Goal: Find specific page/section: Find specific page/section

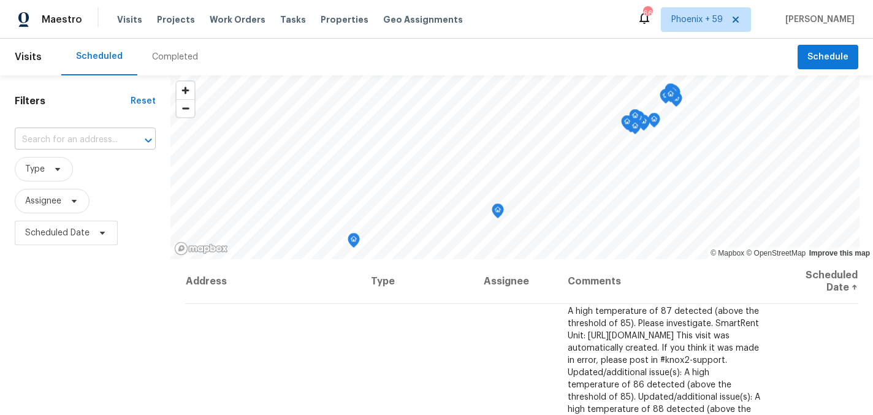
click at [100, 141] on input "text" at bounding box center [68, 140] width 107 height 19
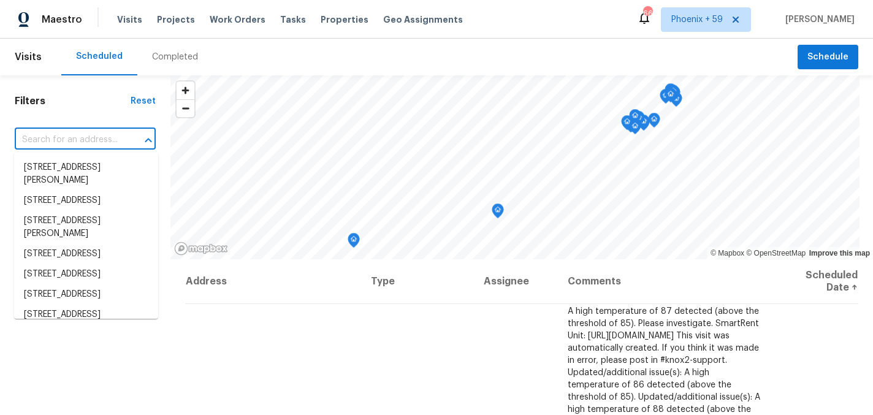
paste input "[STREET_ADDRESS]"
type input "[STREET_ADDRESS]"
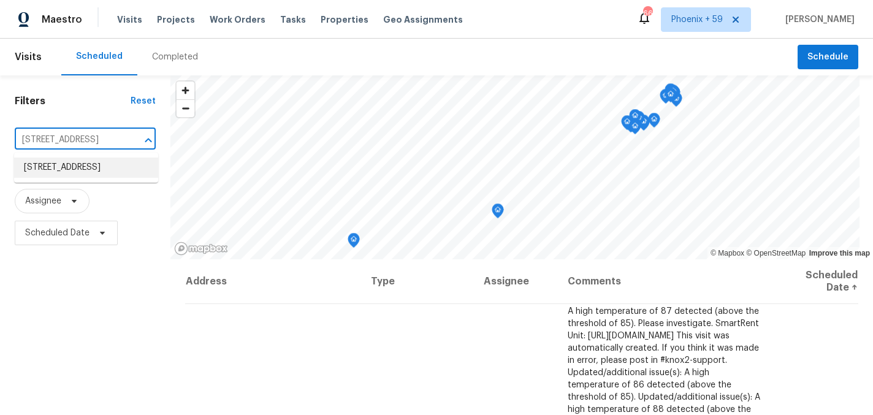
click at [95, 170] on li "[STREET_ADDRESS]" at bounding box center [86, 168] width 144 height 20
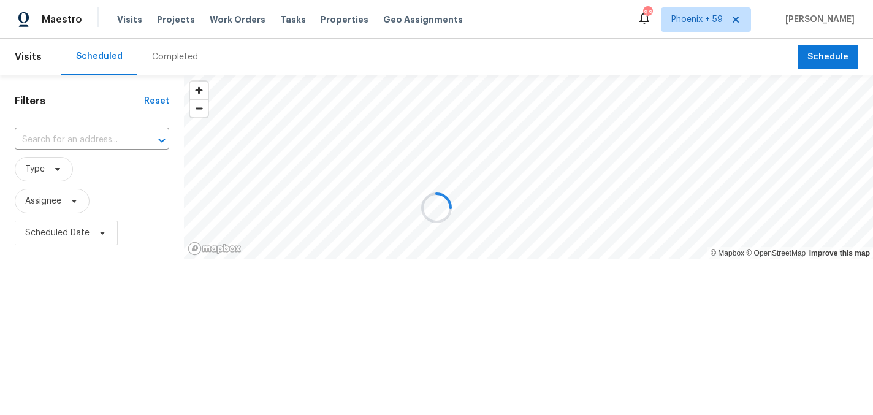
type input "[STREET_ADDRESS]"
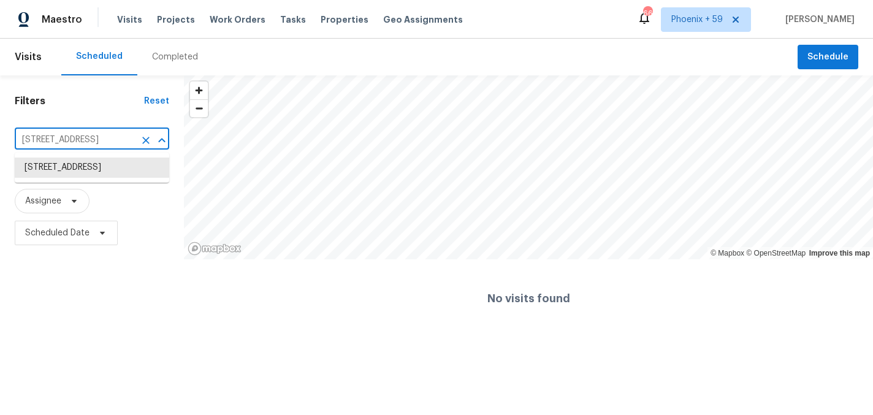
click at [87, 135] on input "[STREET_ADDRESS]" at bounding box center [75, 140] width 120 height 19
click at [92, 169] on li "[STREET_ADDRESS]" at bounding box center [92, 168] width 155 height 20
click at [330, 17] on span "Properties" at bounding box center [345, 19] width 48 height 12
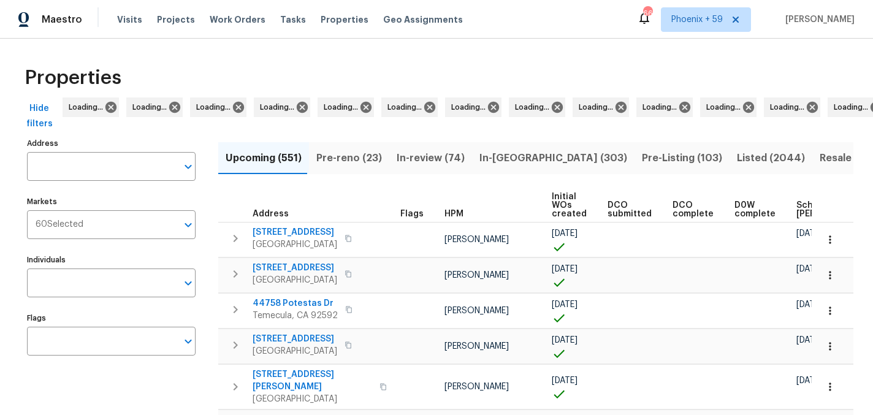
click at [105, 166] on input "Address" at bounding box center [102, 166] width 150 height 29
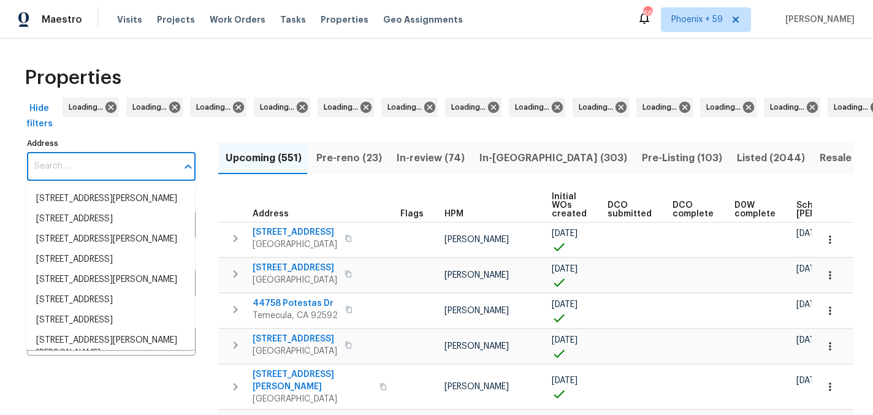
paste input "[STREET_ADDRESS]"
type input "[STREET_ADDRESS]"
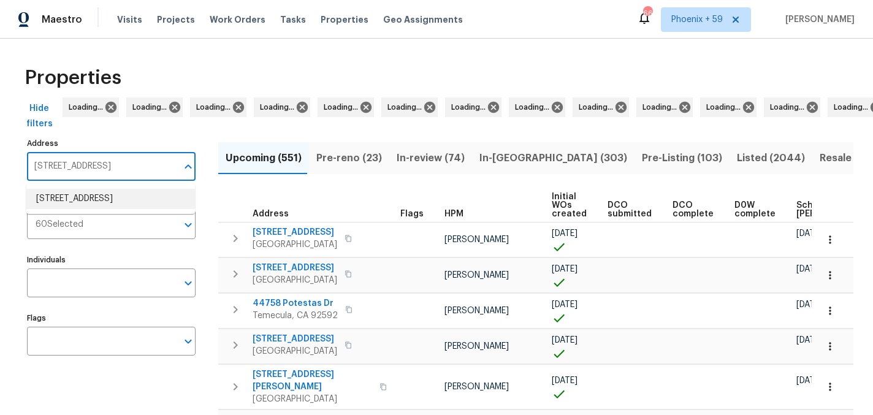
click at [99, 205] on li "11023 Alnwick Ct Charlotte NC 28262" at bounding box center [110, 199] width 169 height 20
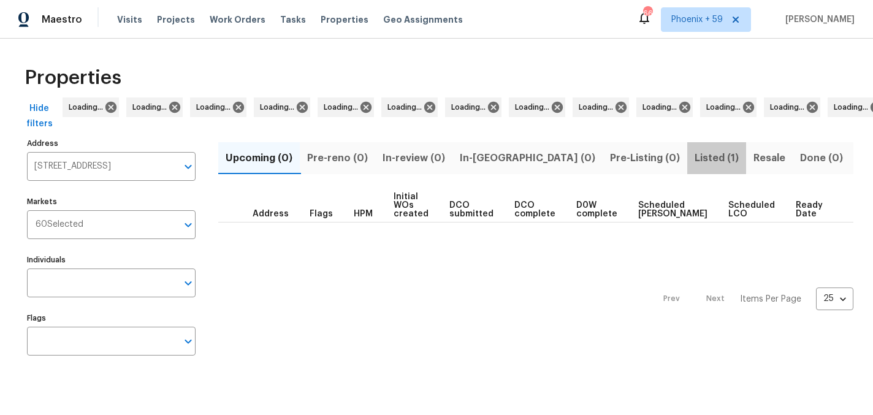
click at [695, 155] on span "Listed (1)" at bounding box center [717, 158] width 44 height 17
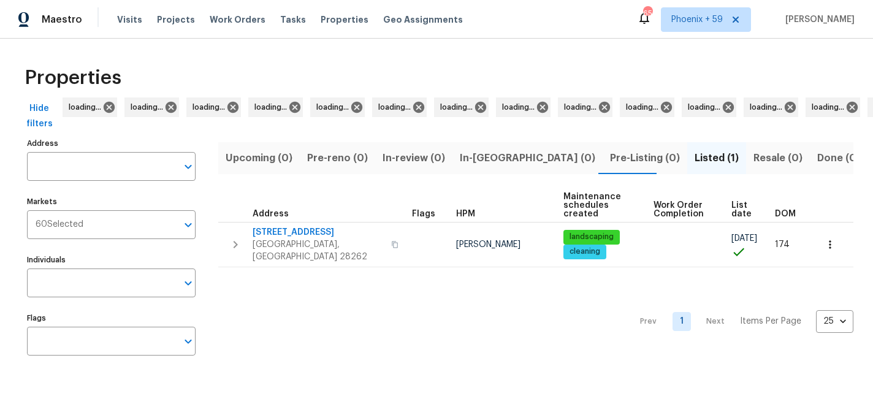
type input "[STREET_ADDRESS]"
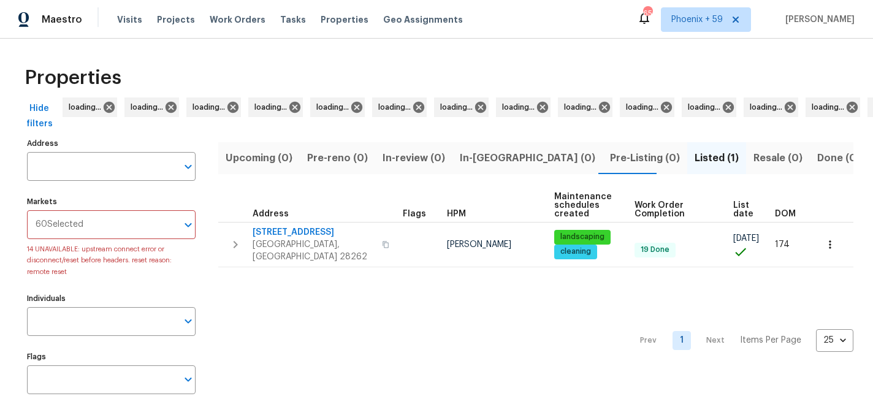
type input "[STREET_ADDRESS]"
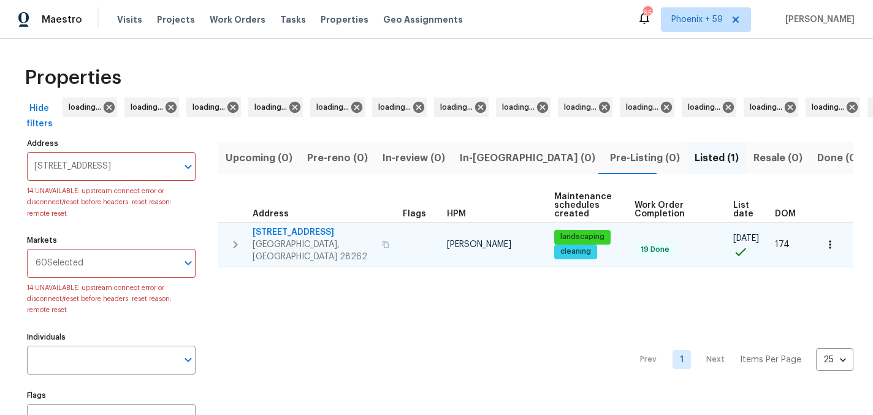
click at [299, 232] on span "11023 Alnwick Ct" at bounding box center [314, 232] width 122 height 12
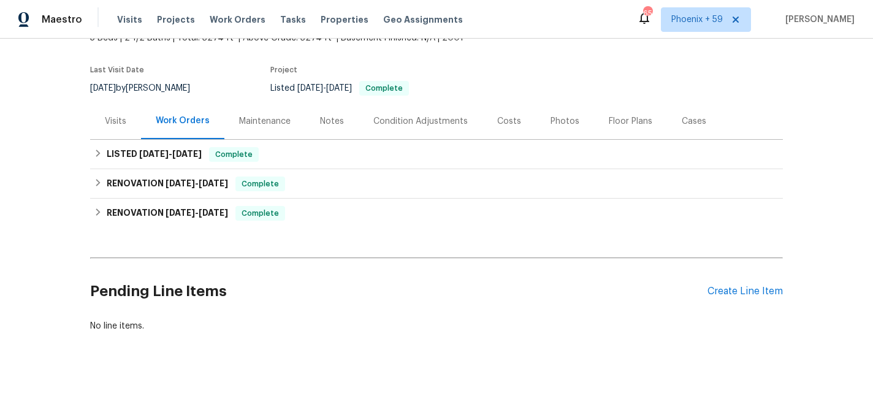
scroll to position [83, 0]
click at [253, 117] on div "Maintenance" at bounding box center [265, 121] width 52 height 12
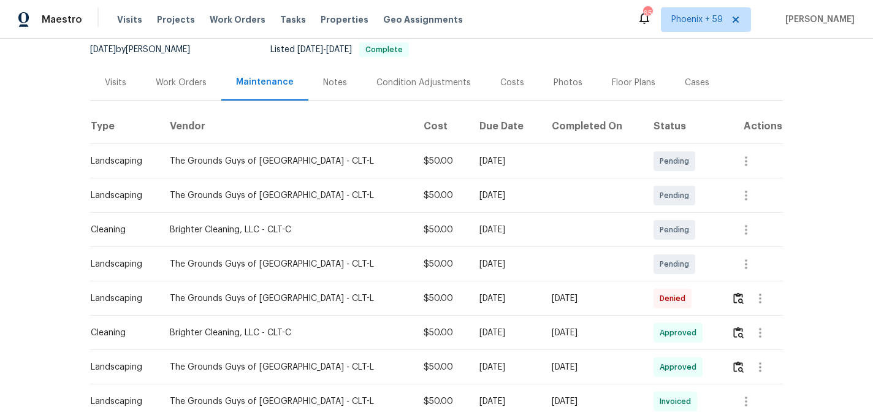
scroll to position [132, 0]
